Goal: Task Accomplishment & Management: Manage account settings

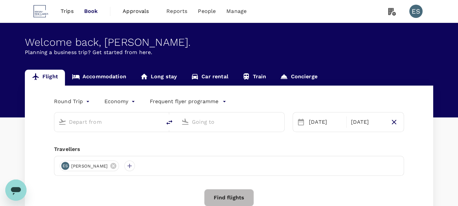
type input "business"
type input "Singapore Changi (SIN)"
type input "Hong Kong Intl (HKG)"
type input "Singapore Changi (SIN)"
type input "Hong Kong Intl (HKG)"
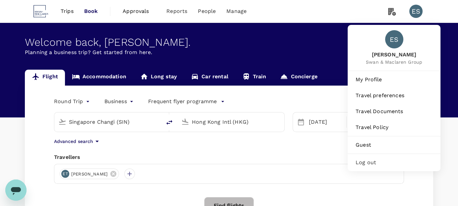
click at [420, 18] on div "ES" at bounding box center [419, 11] width 19 height 13
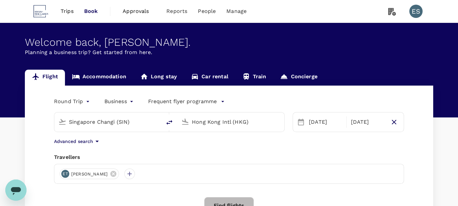
click at [417, 16] on div "ES" at bounding box center [416, 11] width 13 height 13
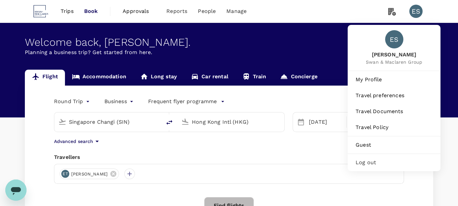
click at [369, 163] on span "Log out" at bounding box center [394, 162] width 77 height 8
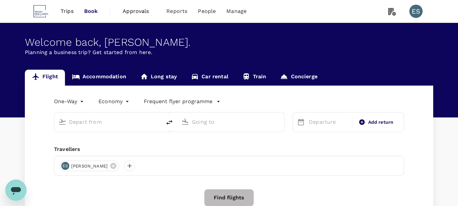
type input "roundtrip"
type input "business"
type input "Singapore Changi (SIN)"
type input "Hong Kong Intl (HKG)"
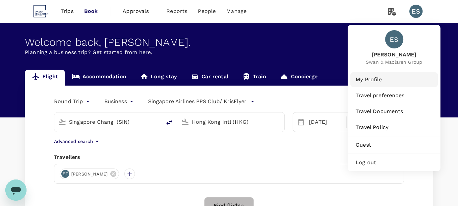
click at [382, 78] on span "My Profile" at bounding box center [394, 80] width 77 height 8
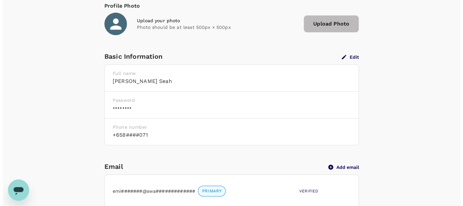
scroll to position [133, 0]
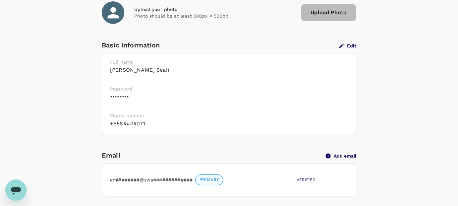
click at [345, 46] on icon "button" at bounding box center [342, 46] width 6 height 6
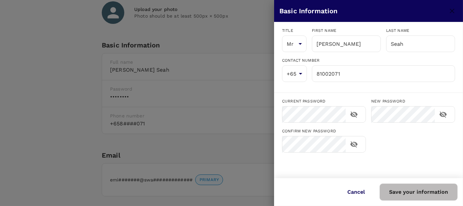
type input "[PERSON_NAME]"
type input "Seah"
type input "65"
type input "81002071"
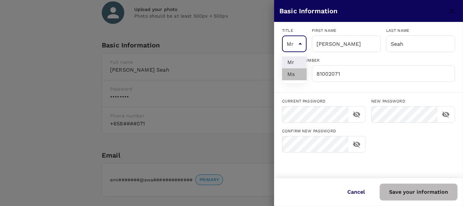
click at [293, 75] on li "Ms" at bounding box center [294, 74] width 25 height 12
type input "Ms"
click at [424, 194] on button "Save your information" at bounding box center [419, 191] width 78 height 17
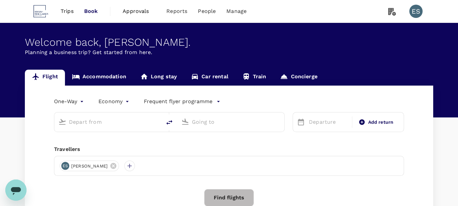
type input "roundtrip"
type input "business"
type input "Singapore Changi (SIN)"
type input "Hong Kong Intl (HKG)"
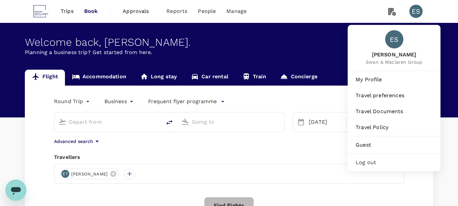
type input "Singapore Changi (SIN)"
type input "Hong Kong Intl (HKG)"
click at [379, 162] on span "Log out" at bounding box center [394, 162] width 77 height 8
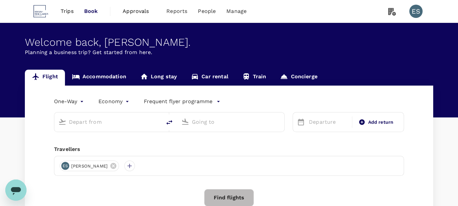
type input "roundtrip"
type input "business"
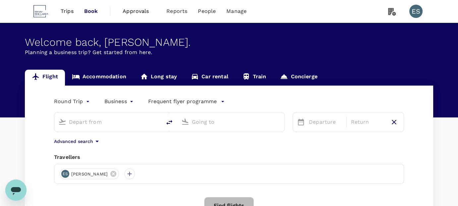
type input "Singapore Changi (SIN)"
type input "Hong Kong Intl (HKG)"
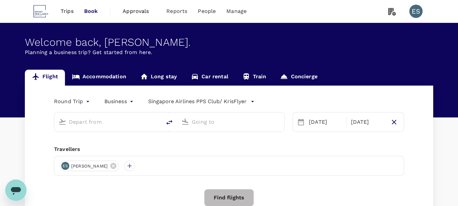
type input "Singapore Changi (SIN)"
type input "Hong Kong Intl (HKG)"
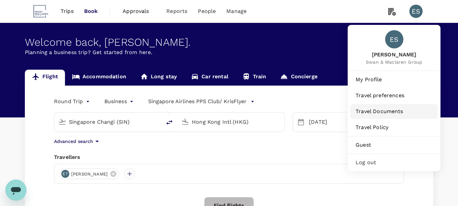
click at [379, 109] on span "Travel Documents" at bounding box center [394, 111] width 77 height 8
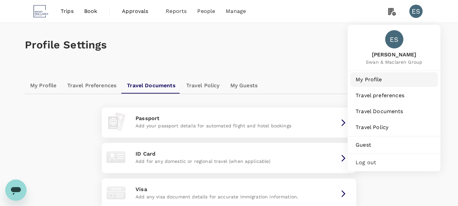
click at [377, 81] on span "My Profile" at bounding box center [394, 80] width 77 height 8
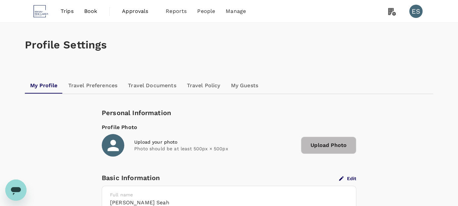
click at [63, 10] on span "Trips" at bounding box center [67, 11] width 13 height 8
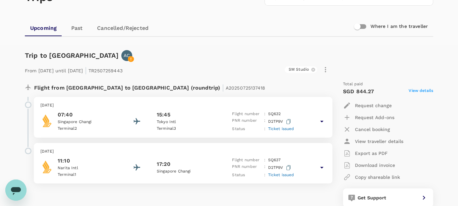
scroll to position [33, 0]
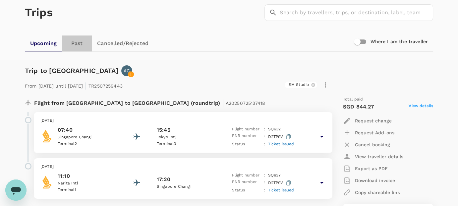
click at [82, 41] on link "Past" at bounding box center [77, 43] width 30 height 16
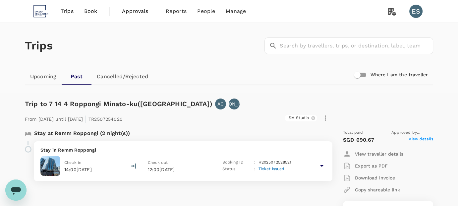
click at [44, 76] on link "Upcoming" at bounding box center [43, 77] width 37 height 16
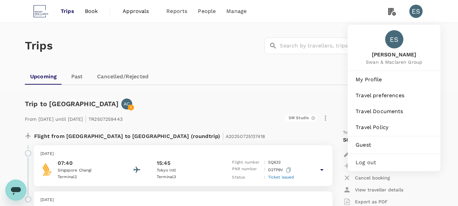
click at [374, 161] on span "Log out" at bounding box center [394, 162] width 77 height 8
